Goal: Find specific page/section: Find specific page/section

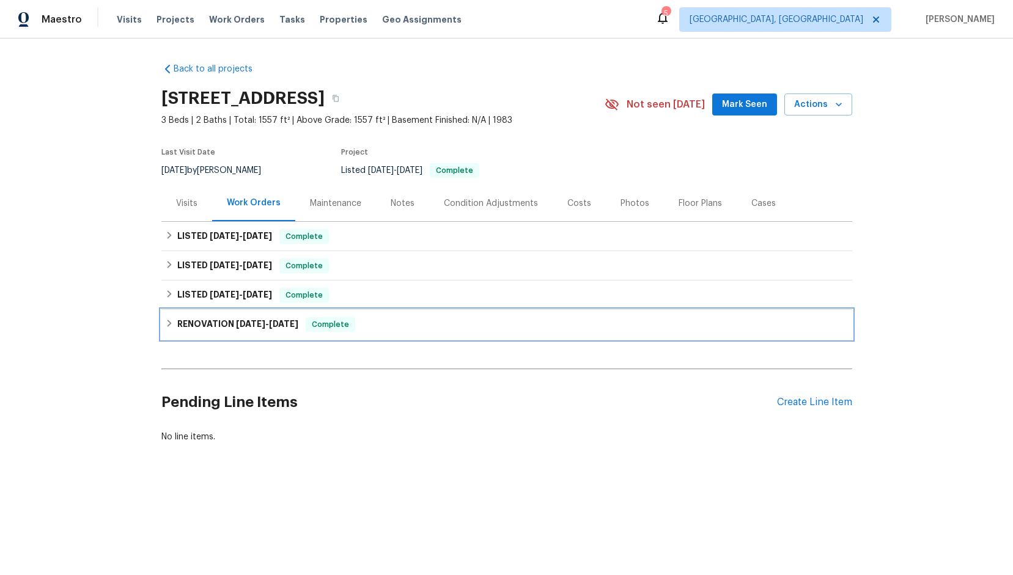
click at [236, 320] on h6 "RENOVATION 1/14/25 - 2/10/25" at bounding box center [237, 324] width 121 height 15
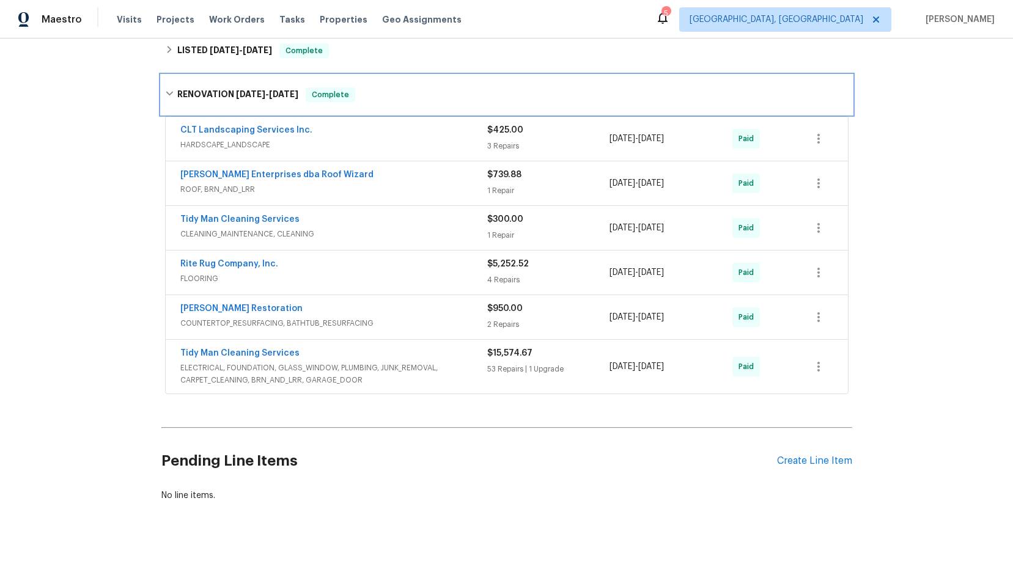
scroll to position [263, 0]
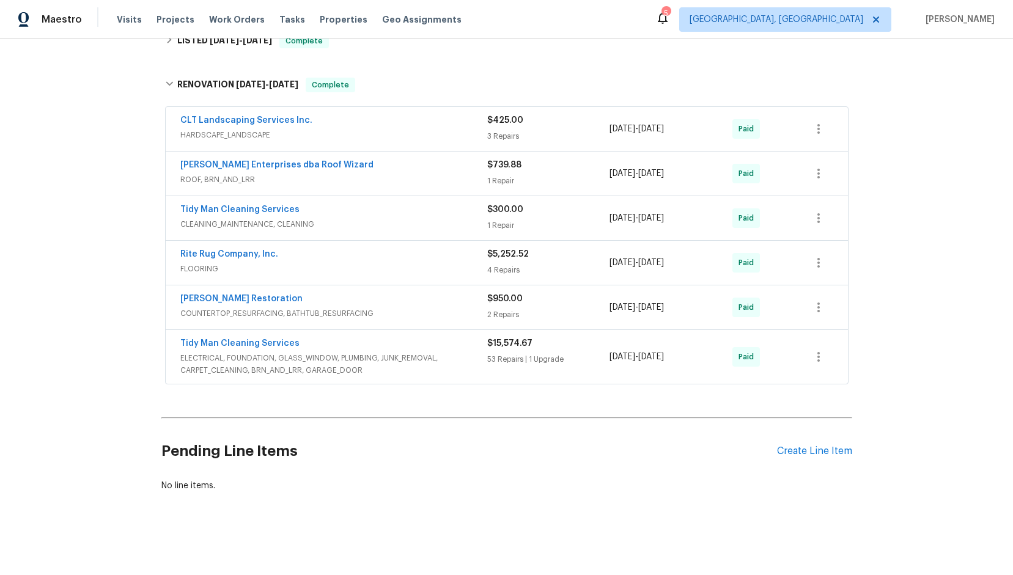
click at [336, 352] on span "ELECTRICAL, FOUNDATION, GLASS_WINDOW, PLUMBING, JUNK_REMOVAL, CARPET_CLEANING, …" at bounding box center [333, 364] width 307 height 24
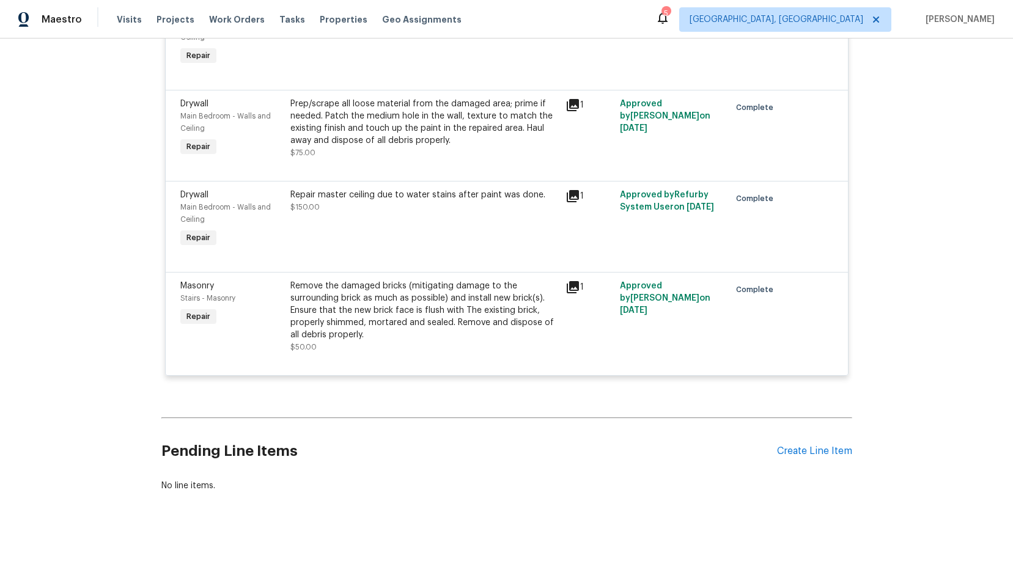
scroll to position [5250, 0]
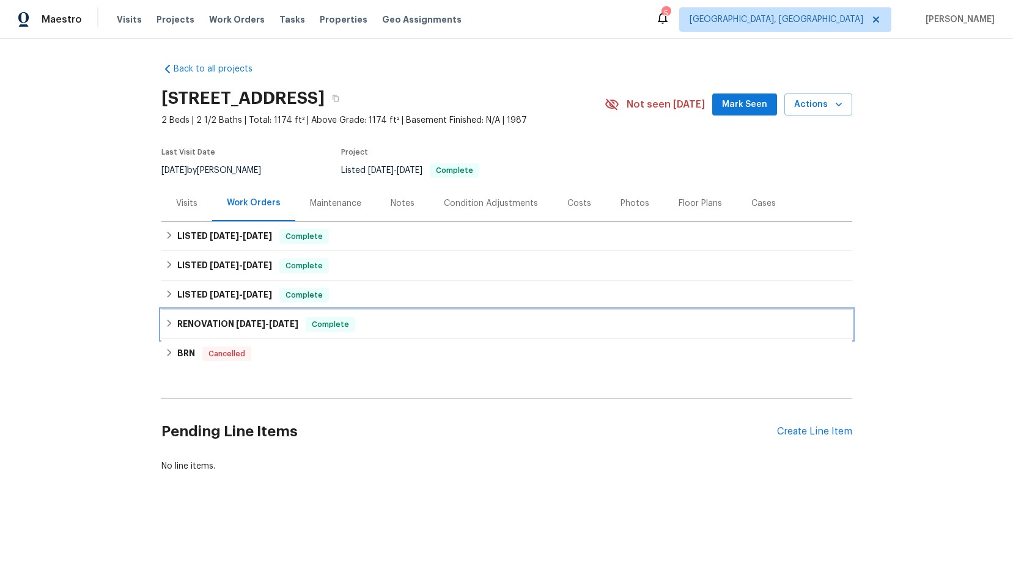
click at [286, 321] on span "[DATE]" at bounding box center [283, 324] width 29 height 9
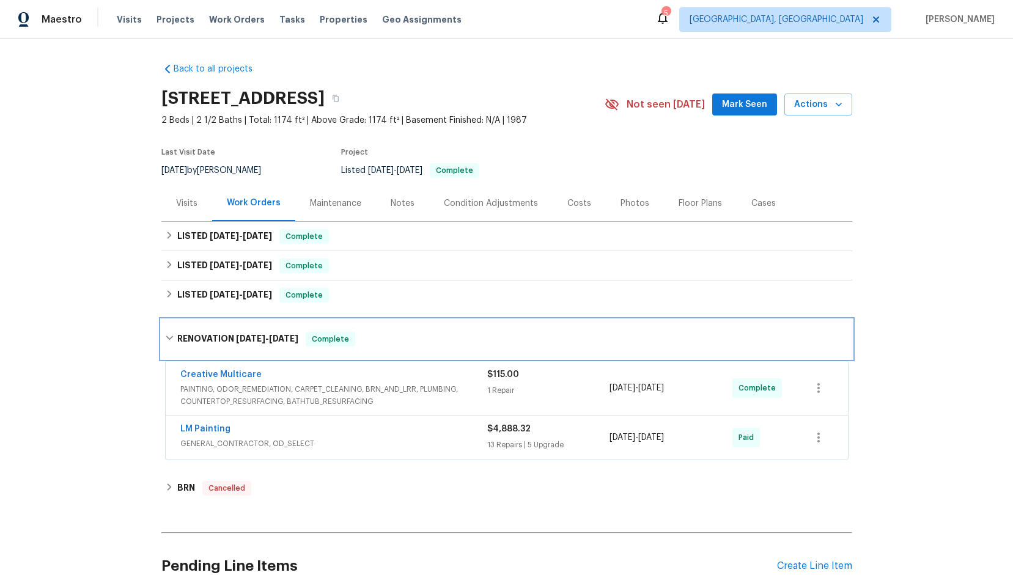
scroll to position [122, 0]
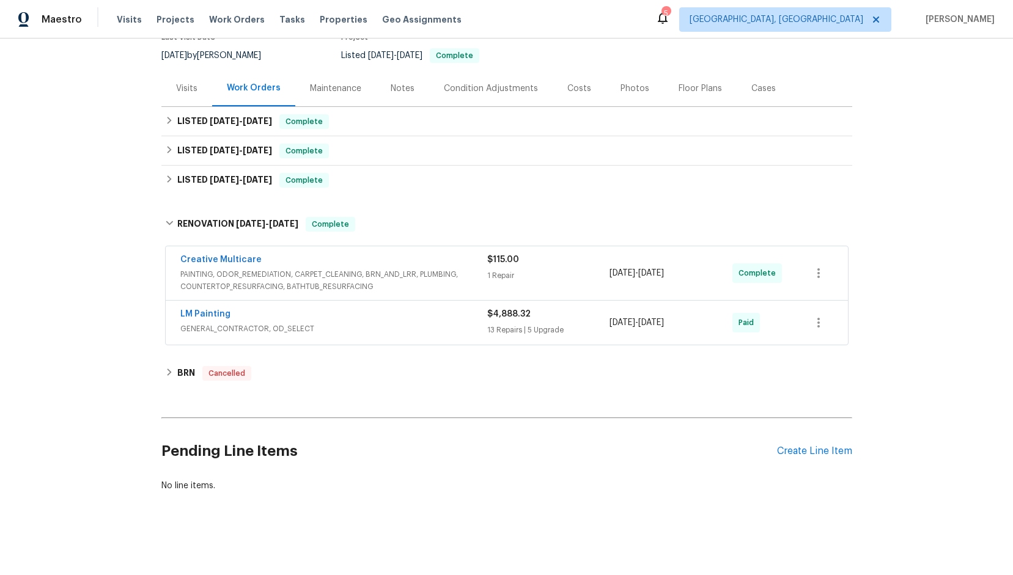
click at [336, 308] on div "LM Painting" at bounding box center [333, 315] width 307 height 15
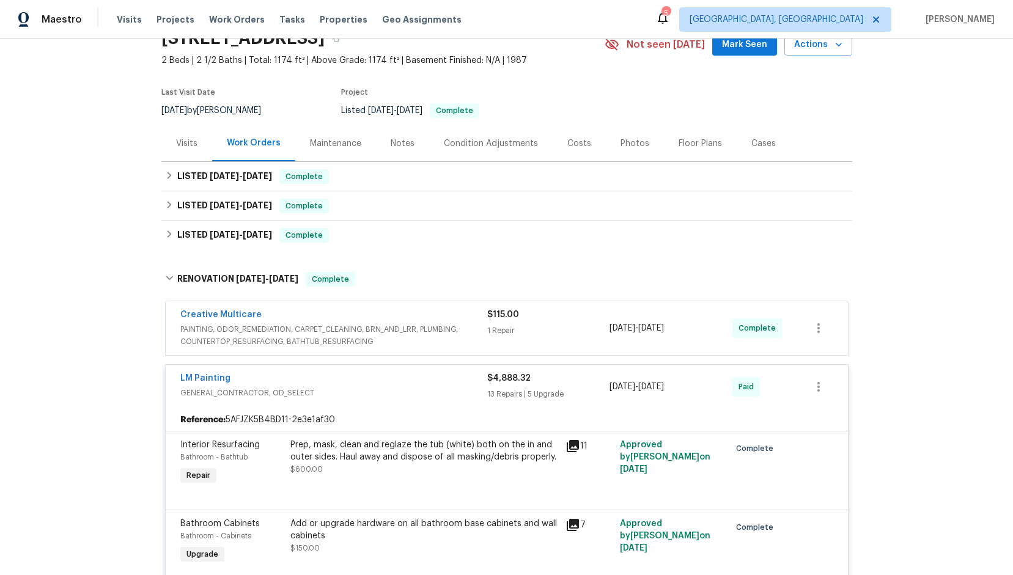
scroll to position [0, 0]
